Goal: Task Accomplishment & Management: Use online tool/utility

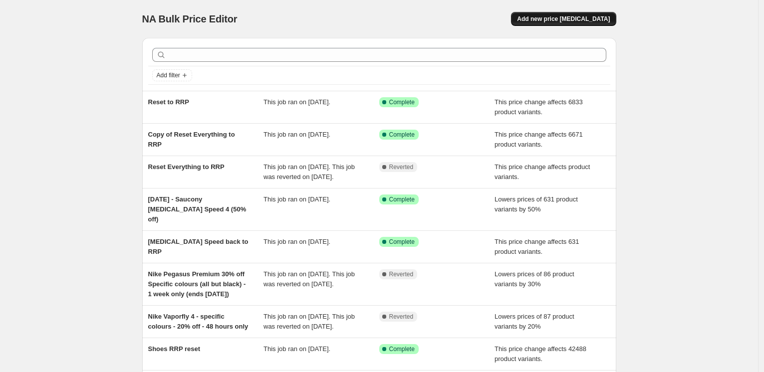
click at [588, 20] on span "Add new price [MEDICAL_DATA]" at bounding box center [563, 19] width 93 height 8
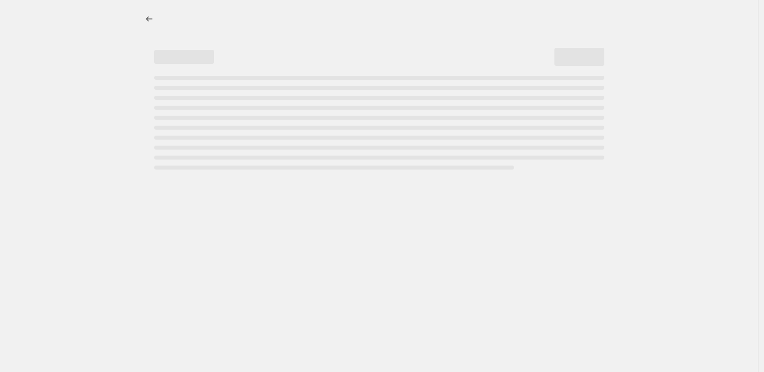
select select "percentage"
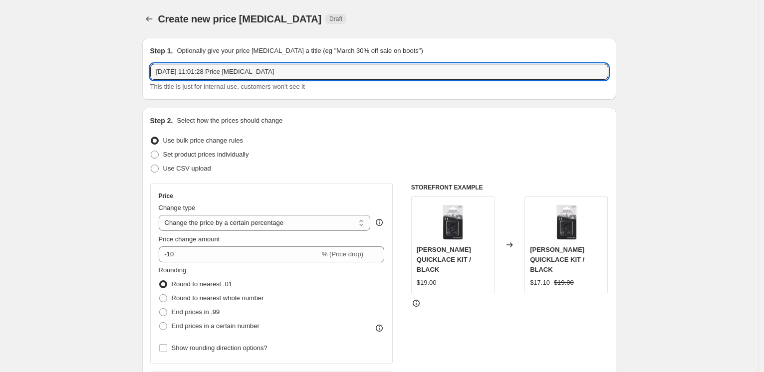
drag, startPoint x: 303, startPoint y: 69, endPoint x: 175, endPoint y: 50, distance: 128.8
click at [175, 50] on div "Step 1. Optionally give your price [MEDICAL_DATA] a title (eg "March 30% off sa…" at bounding box center [379, 69] width 458 height 46
type input "September Pricing - Saucony [MEDICAL_DATA] Speed 4"
click at [204, 220] on select "Change the price to a certain amount Change the price by a certain amount Chang…" at bounding box center [265, 223] width 212 height 16
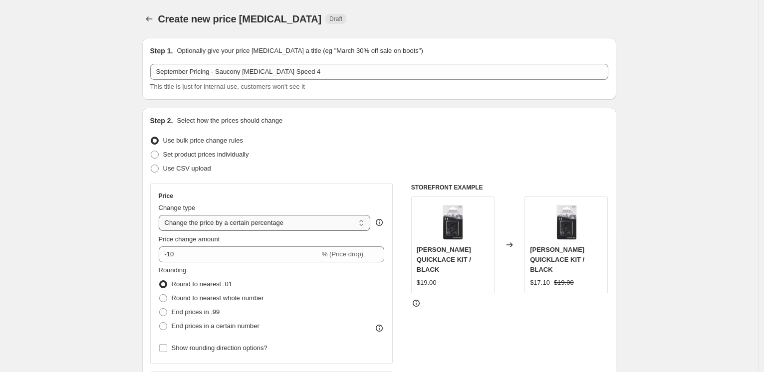
select select "to"
click at [161, 215] on select "Change the price to a certain amount Change the price by a certain amount Chang…" at bounding box center [265, 223] width 212 height 16
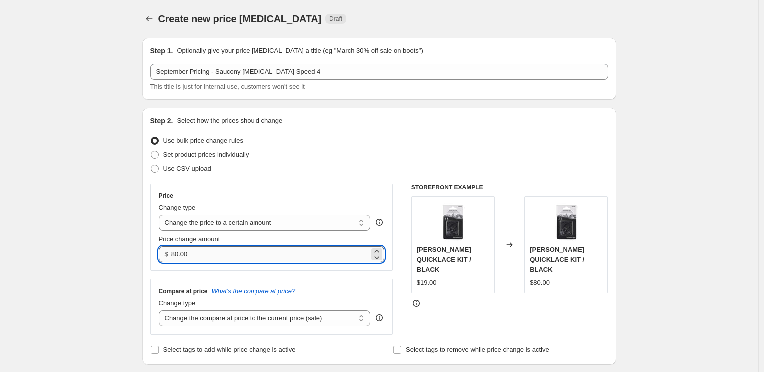
drag, startPoint x: 173, startPoint y: 256, endPoint x: 243, endPoint y: 254, distance: 69.9
click at [243, 254] on div "$ 80.00" at bounding box center [272, 255] width 226 height 16
type input "143.00"
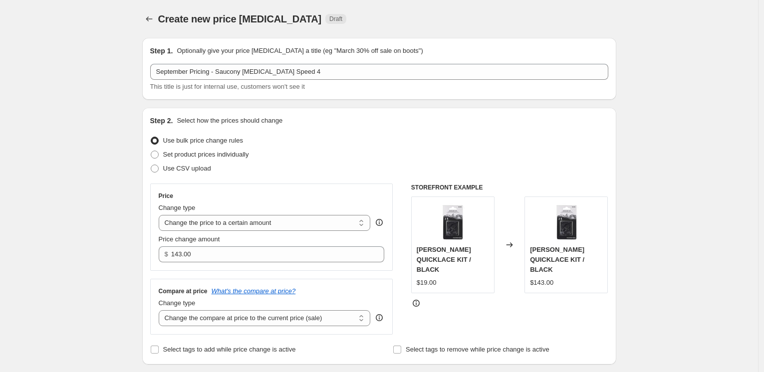
scroll to position [183, 0]
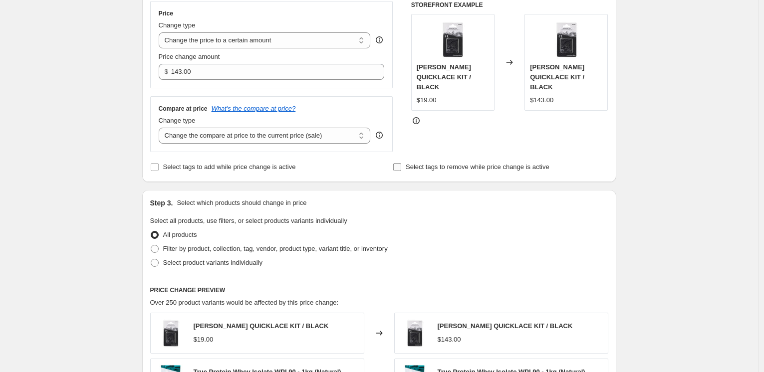
click at [522, 162] on span "Select tags to remove while price change is active" at bounding box center [478, 167] width 144 height 10
click at [401, 163] on input "Select tags to remove while price change is active" at bounding box center [397, 167] width 8 height 8
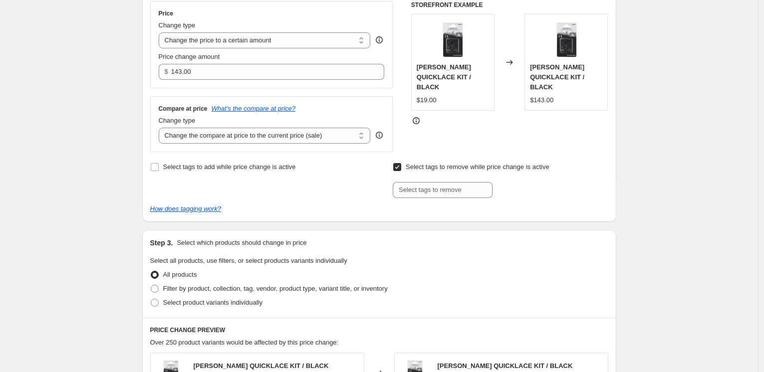
click at [483, 181] on div "Select tags to remove while price change is active Submit" at bounding box center [500, 179] width 215 height 38
click at [482, 188] on input "text" at bounding box center [443, 190] width 100 height 16
click at [461, 163] on span "Select tags to remove while price change is active" at bounding box center [478, 166] width 144 height 7
click at [401, 163] on input "Select tags to remove while price change is active" at bounding box center [397, 167] width 8 height 8
checkbox input "false"
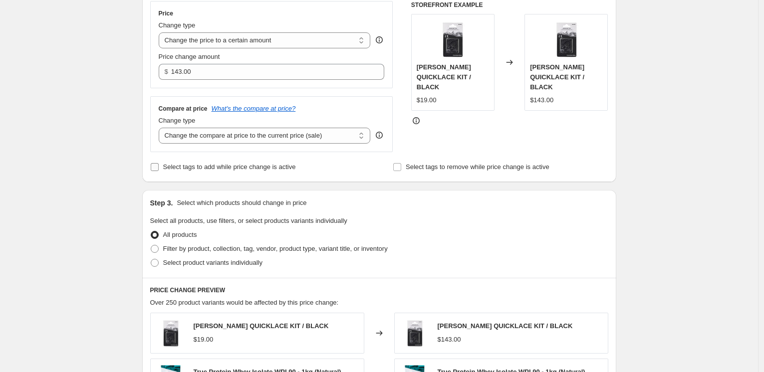
click at [274, 163] on span "Select tags to add while price change is active" at bounding box center [229, 166] width 133 height 7
click at [159, 163] on input "Select tags to add while price change is active" at bounding box center [155, 167] width 8 height 8
checkbox input "true"
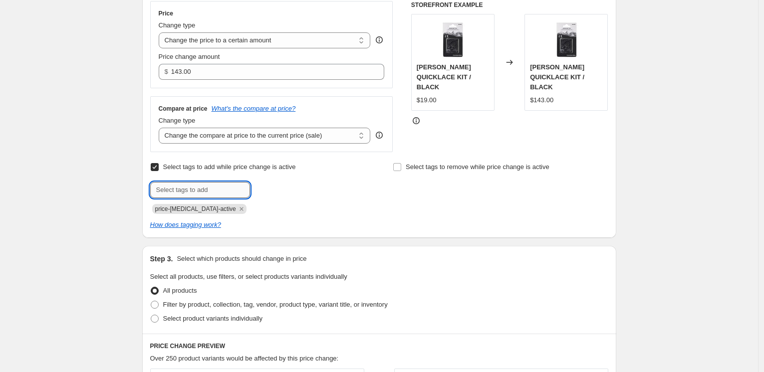
click at [224, 190] on input "text" at bounding box center [200, 190] width 100 height 16
type input "Final Sale"
click at [277, 191] on span "Final Sale" at bounding box center [286, 189] width 28 height 7
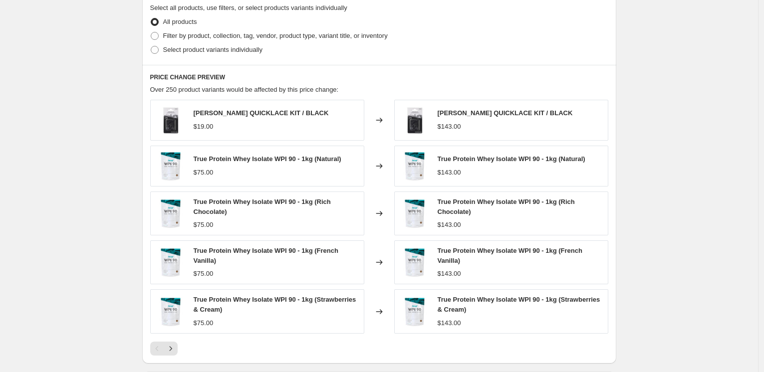
scroll to position [411, 0]
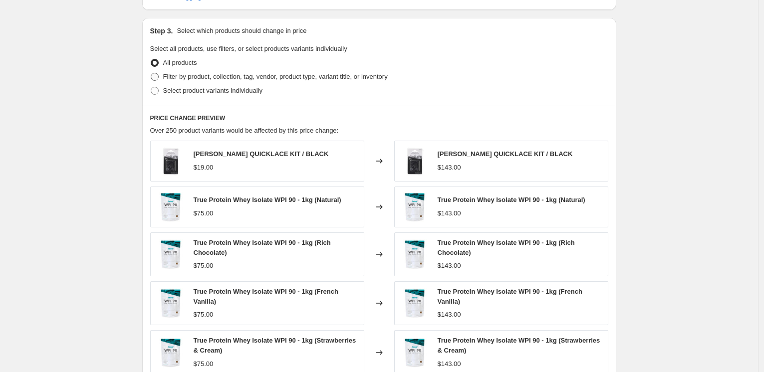
click at [253, 73] on span "Filter by product, collection, tag, vendor, product type, variant title, or inv…" at bounding box center [275, 76] width 225 height 7
click at [151, 73] on input "Filter by product, collection, tag, vendor, product type, variant title, or inv…" at bounding box center [151, 73] width 0 height 0
radio input "true"
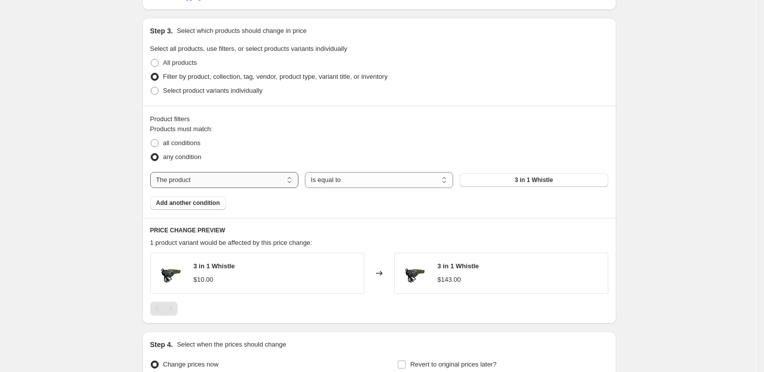
click at [228, 181] on select "The product The product's collection The product's tag The product's vendor The…" at bounding box center [224, 180] width 148 height 16
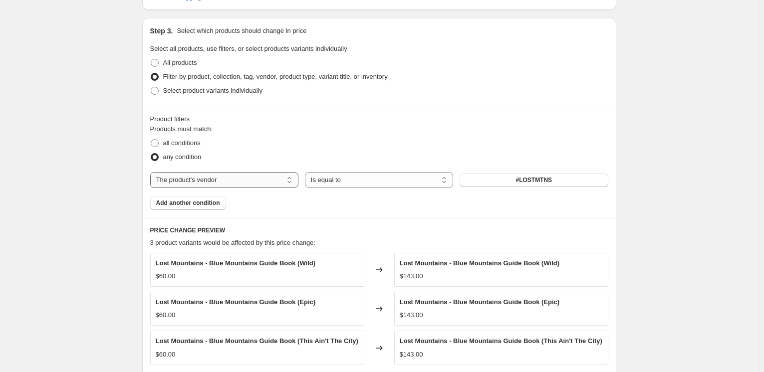
click at [239, 182] on select "The product The product's collection The product's tag The product's vendor The…" at bounding box center [224, 180] width 148 height 16
select select "tag"
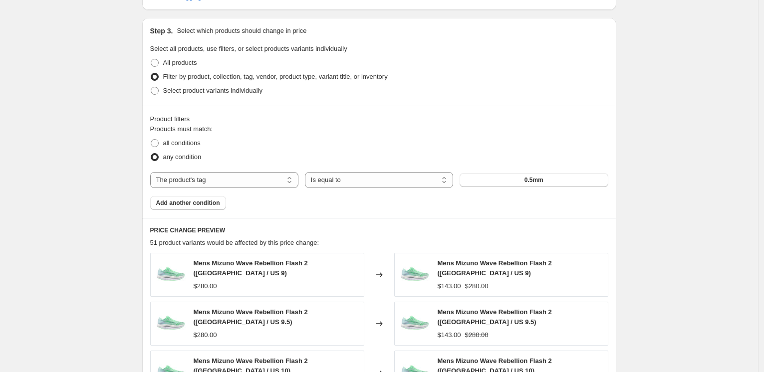
click at [491, 181] on button "0.5mm" at bounding box center [534, 180] width 148 height 14
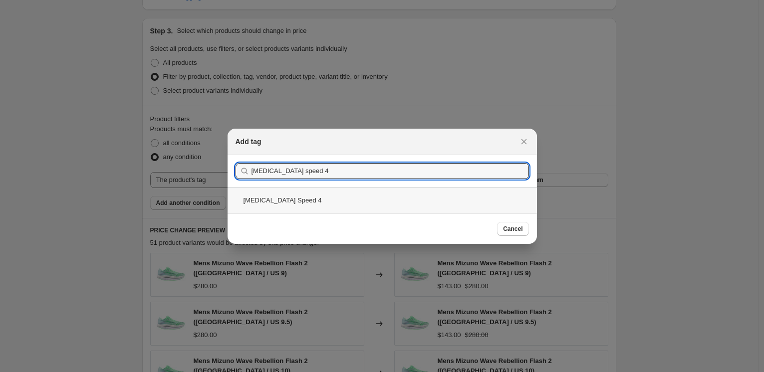
type input "[MEDICAL_DATA] speed 4"
click at [317, 196] on div "[MEDICAL_DATA] Speed 4" at bounding box center [383, 200] width 310 height 26
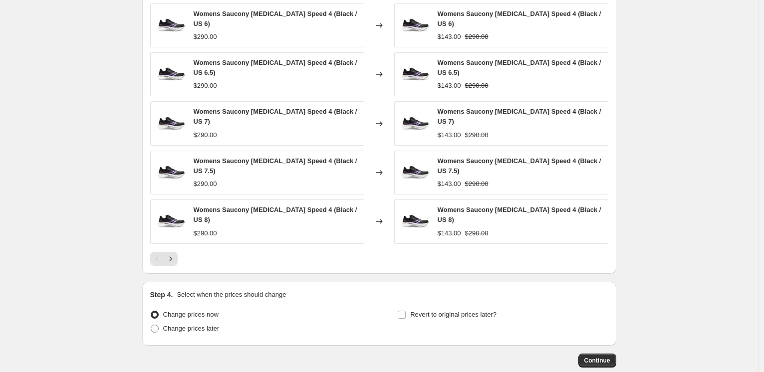
scroll to position [707, 0]
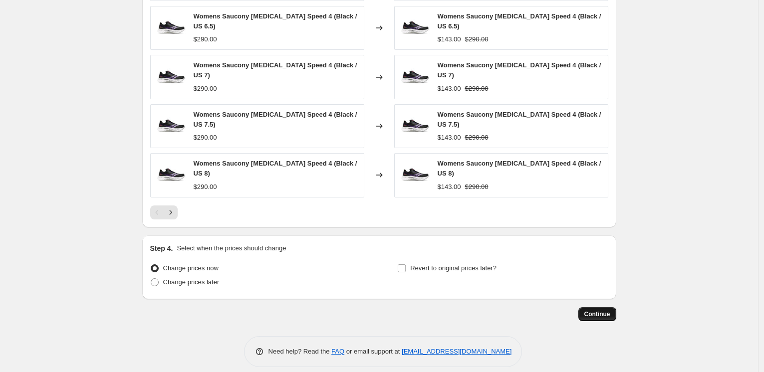
click at [586, 309] on button "Continue" at bounding box center [598, 315] width 38 height 14
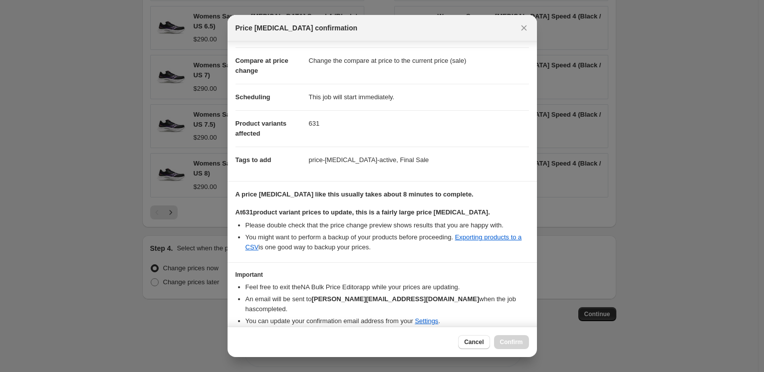
scroll to position [68, 0]
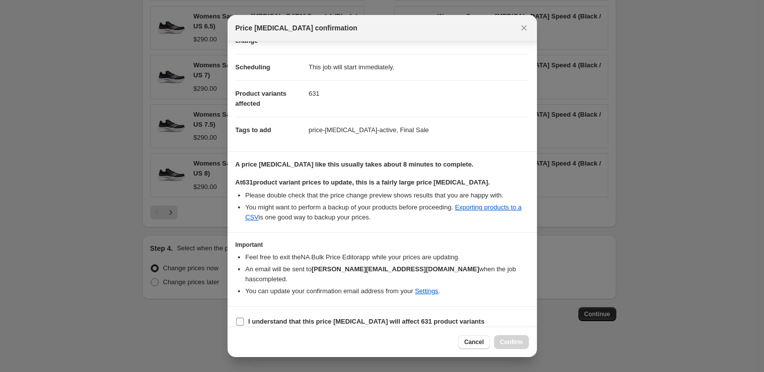
click at [439, 318] on b "I understand that this price [MEDICAL_DATA] will affect 631 product variants" at bounding box center [367, 321] width 236 height 7
click at [244, 318] on input "I understand that this price [MEDICAL_DATA] will affect 631 product variants" at bounding box center [240, 322] width 8 height 8
checkbox input "true"
click at [513, 339] on span "Confirm" at bounding box center [511, 342] width 23 height 8
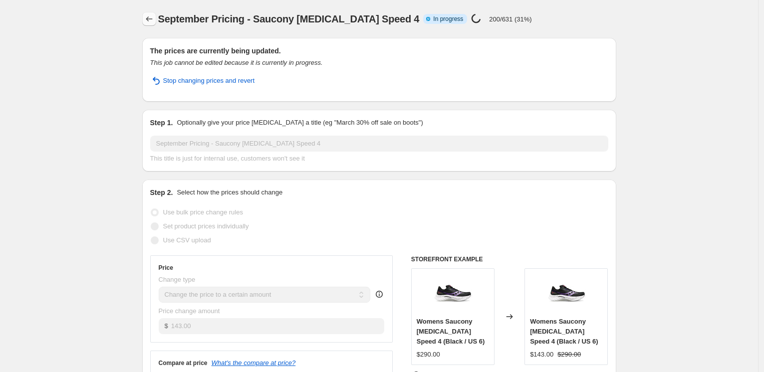
click at [153, 18] on icon "Price change jobs" at bounding box center [149, 19] width 10 height 10
